Goal: Information Seeking & Learning: Learn about a topic

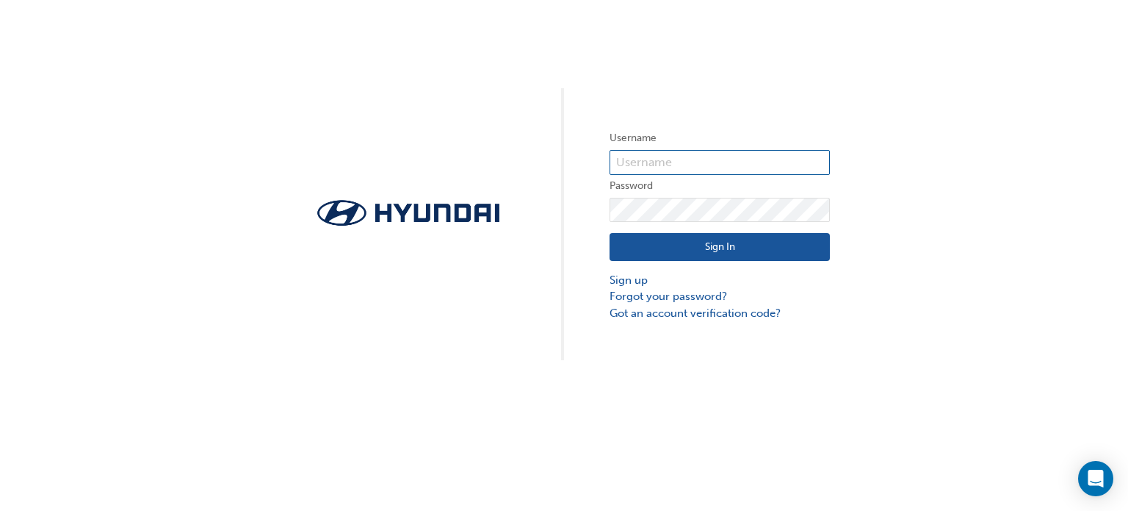
click at [648, 166] on input "text" at bounding box center [720, 162] width 220 height 25
type input "33912"
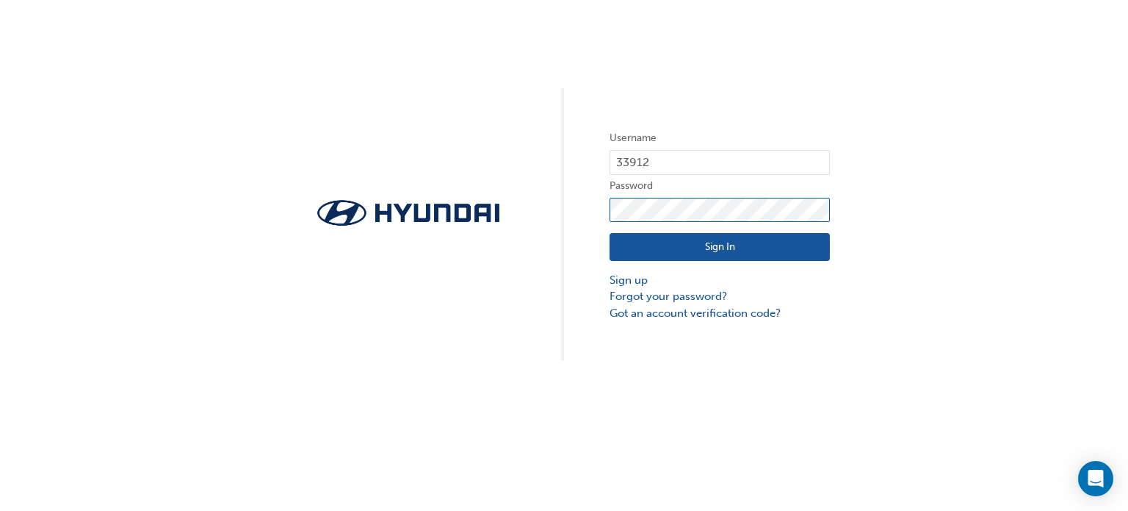
click button "Sign In" at bounding box center [720, 247] width 220 height 28
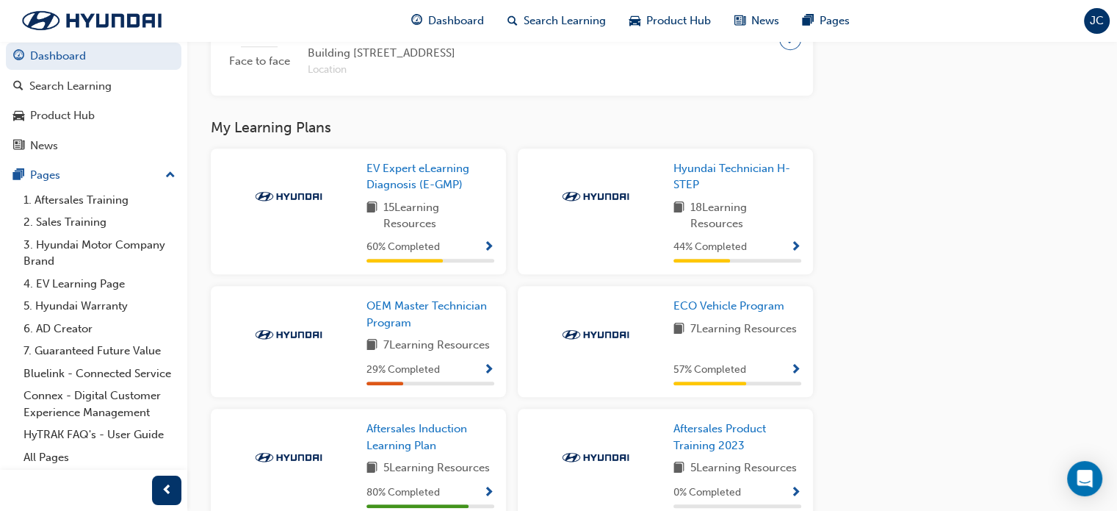
scroll to position [1341, 0]
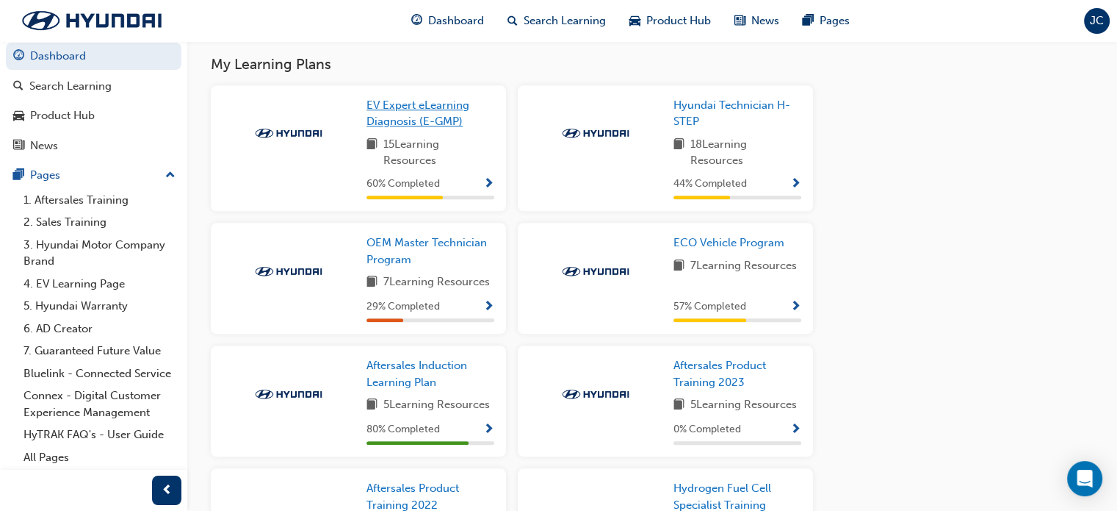
click at [420, 126] on span "EV Expert eLearning Diagnosis (E-GMP)" at bounding box center [418, 113] width 103 height 30
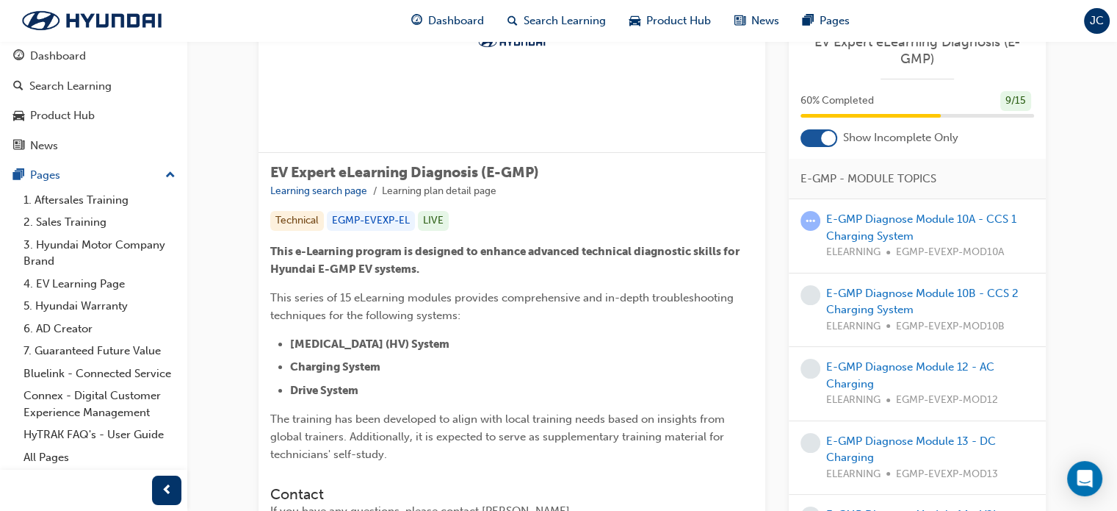
scroll to position [144, 0]
click at [826, 135] on div at bounding box center [828, 138] width 15 height 15
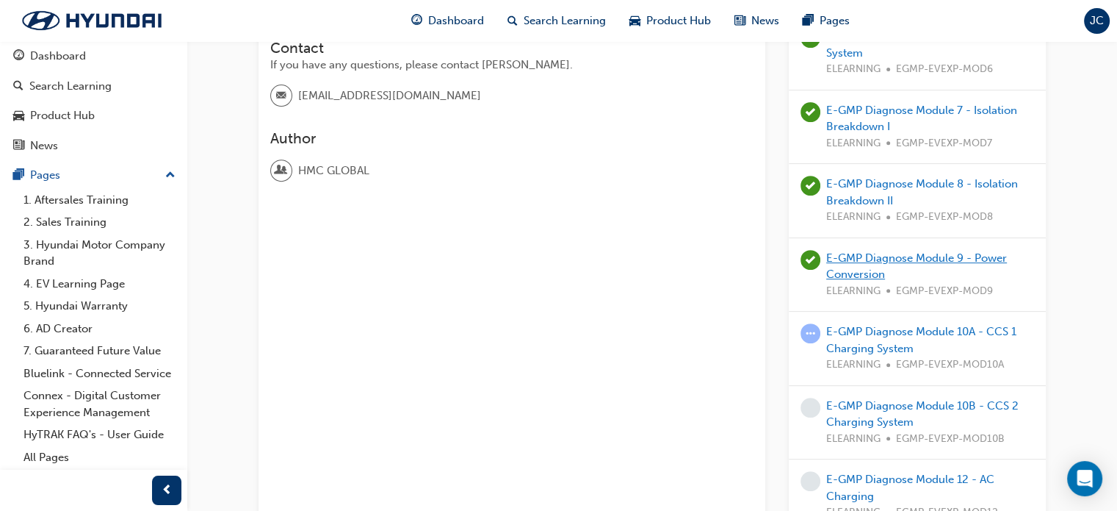
scroll to position [587, 0]
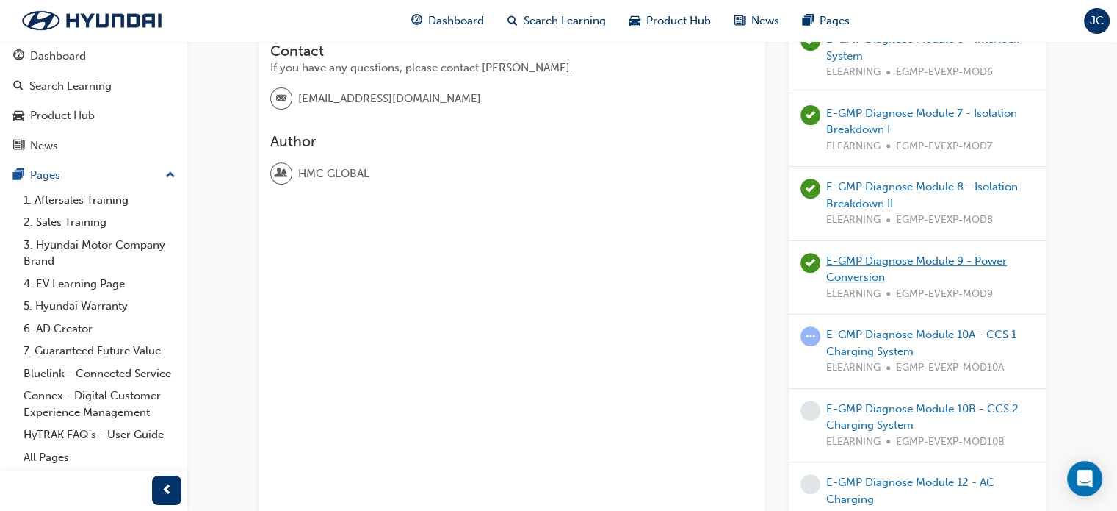
click at [893, 264] on link "E-GMP Diagnose Module 9 - Power Conversion" at bounding box center [916, 269] width 181 height 30
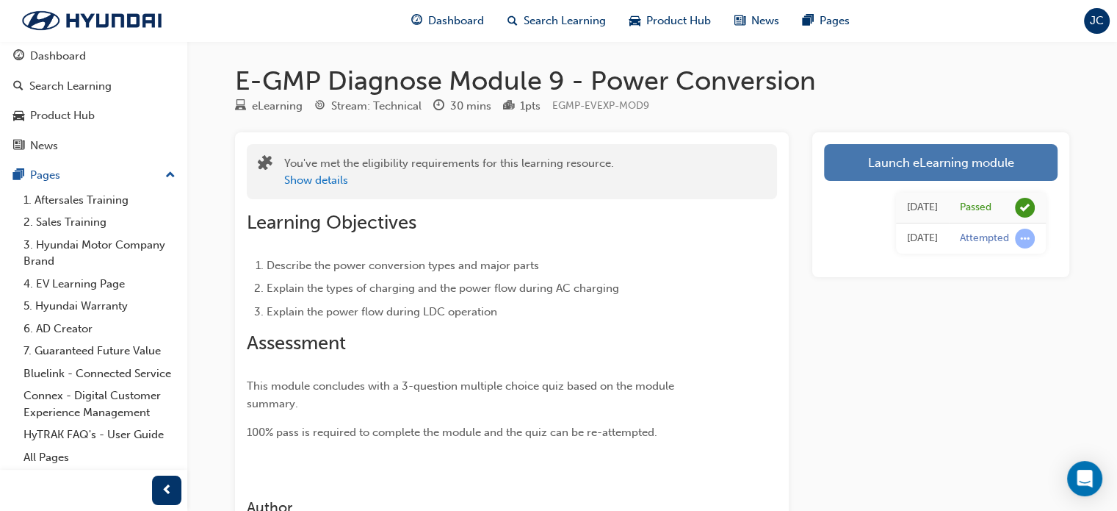
click at [859, 158] on link "Launch eLearning module" at bounding box center [941, 162] width 234 height 37
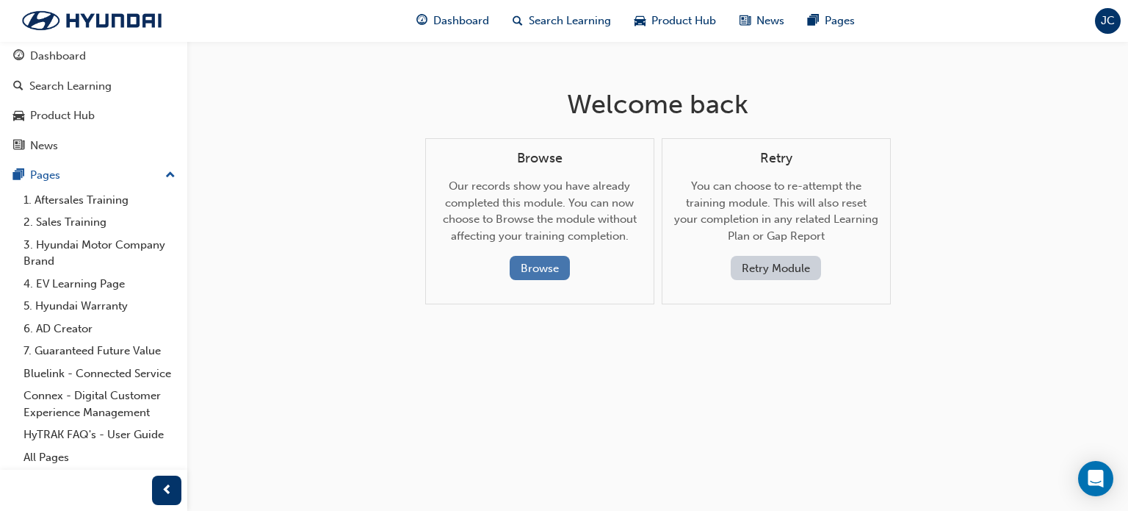
click at [547, 269] on button "Browse" at bounding box center [540, 268] width 60 height 24
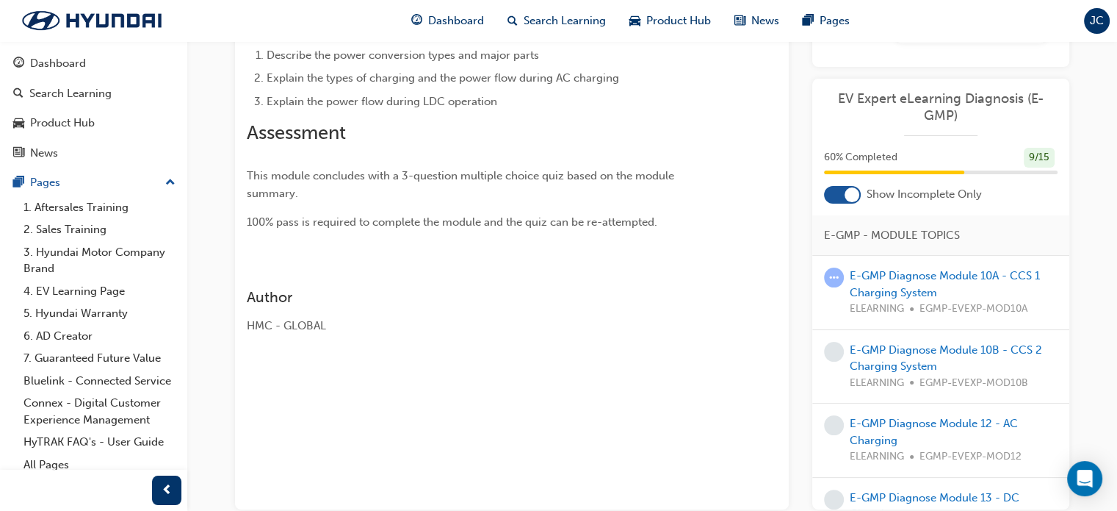
scroll to position [225, 0]
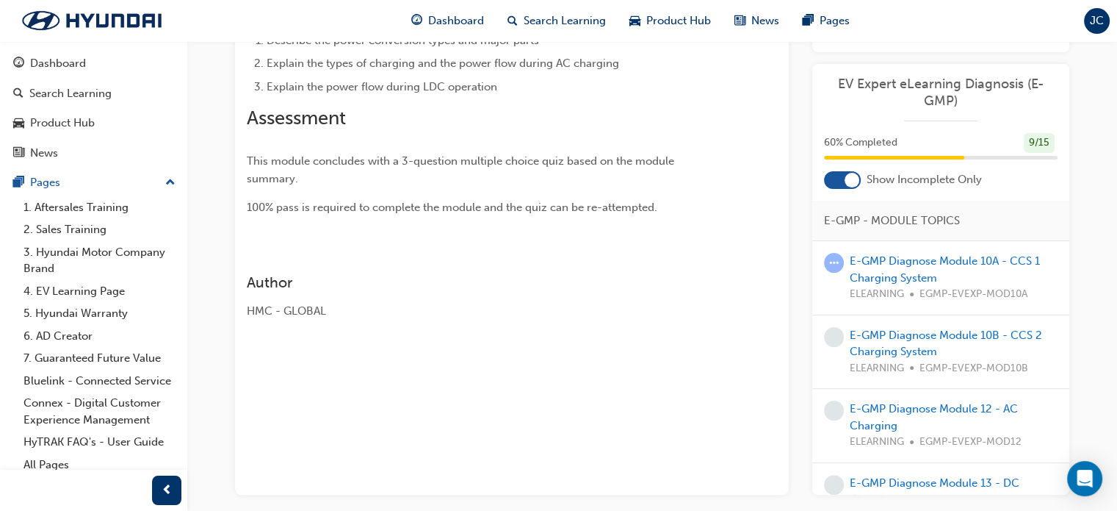
click at [846, 179] on div at bounding box center [852, 180] width 15 height 15
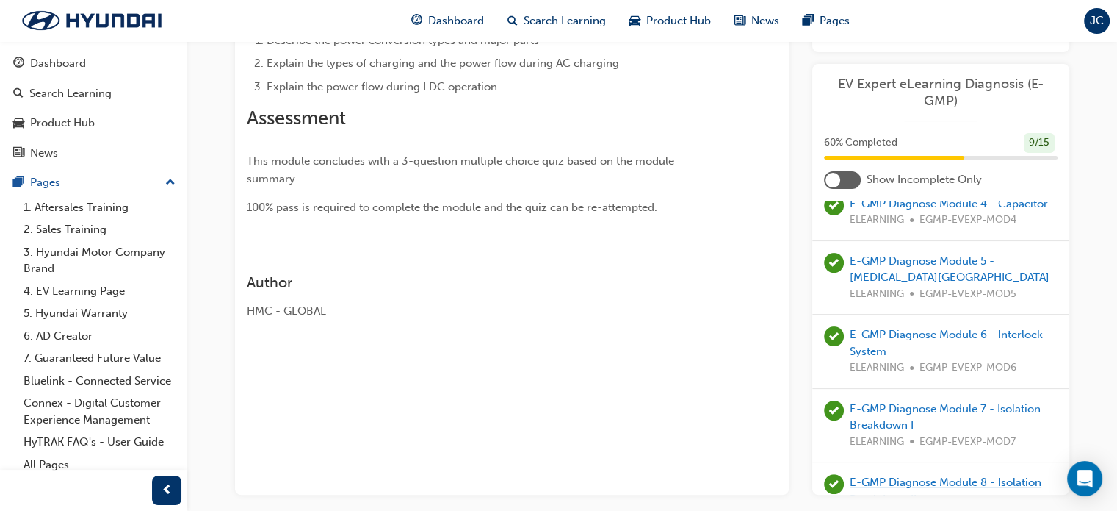
scroll to position [264, 0]
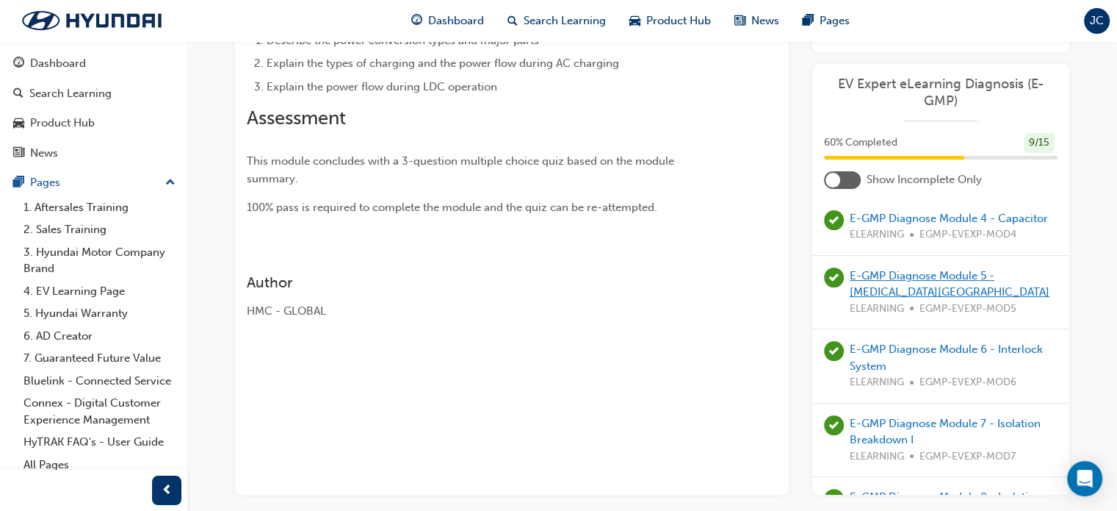
click at [891, 299] on link "E-GMP Diagnose Module 5 - [MEDICAL_DATA][GEOGRAPHIC_DATA]" at bounding box center [950, 284] width 200 height 30
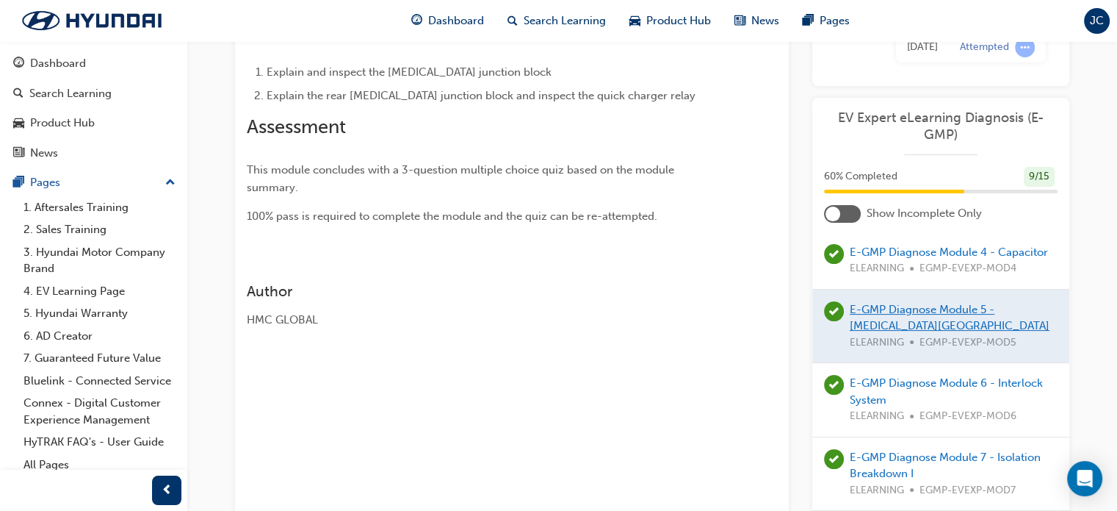
scroll to position [225, 0]
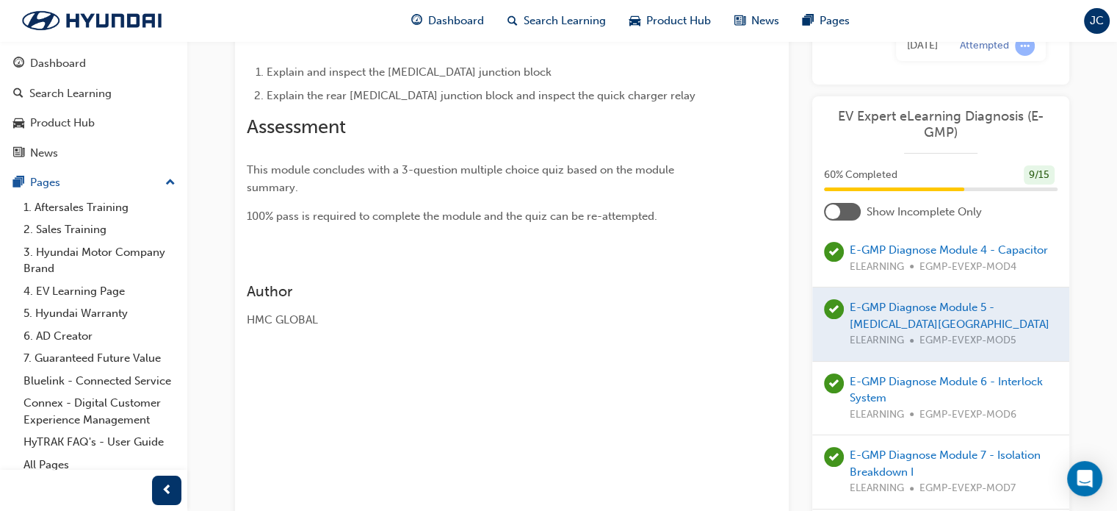
click at [878, 292] on div at bounding box center [940, 323] width 257 height 73
click at [878, 288] on div at bounding box center [940, 323] width 257 height 73
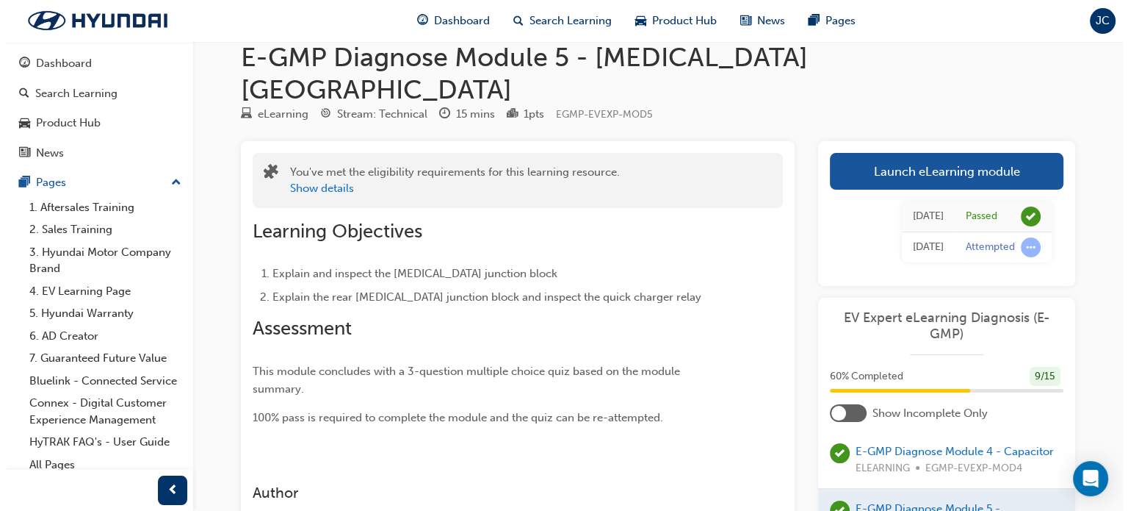
scroll to position [0, 0]
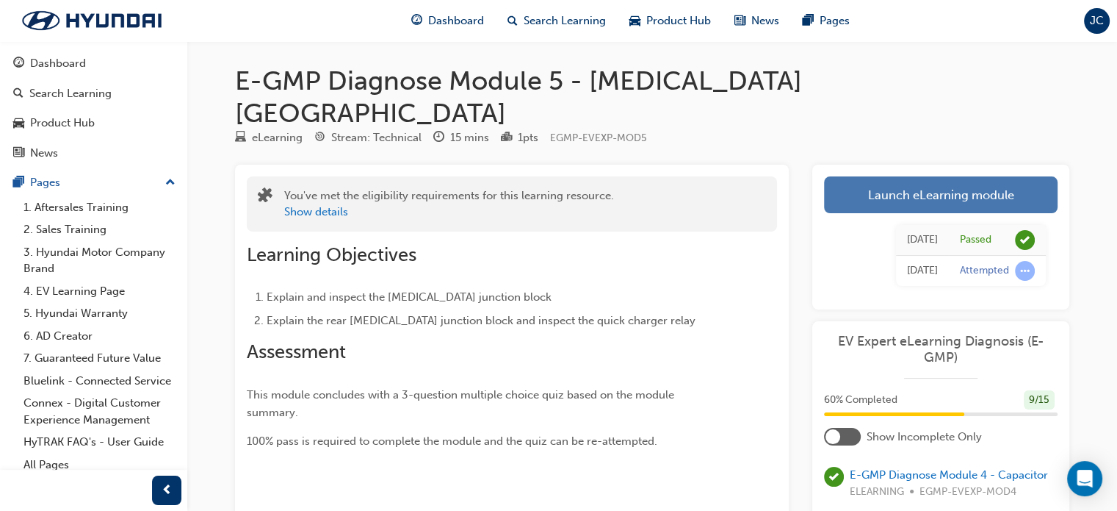
click at [876, 176] on link "Launch eLearning module" at bounding box center [941, 194] width 234 height 37
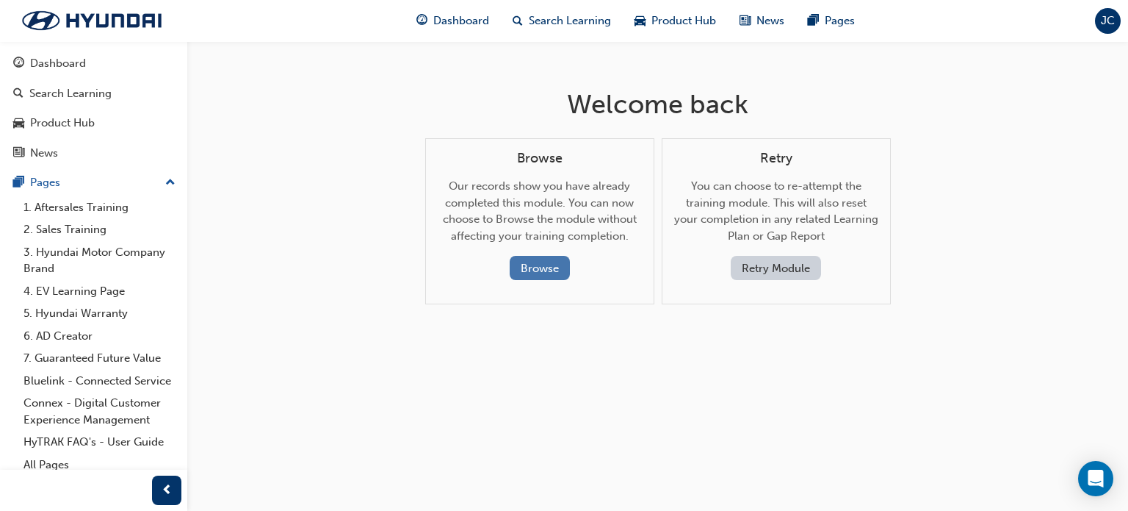
click at [555, 278] on button "Browse" at bounding box center [540, 268] width 60 height 24
